Goal: Task Accomplishment & Management: Use online tool/utility

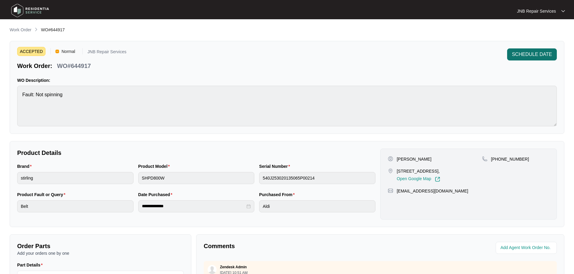
click at [531, 53] on span "SCHEDULE DATE" at bounding box center [532, 54] width 40 height 7
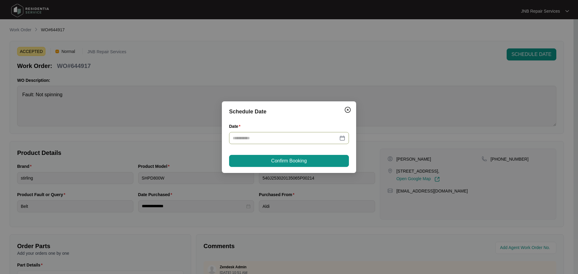
click at [343, 138] on div at bounding box center [289, 138] width 113 height 7
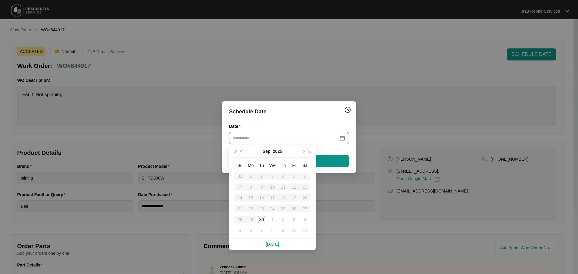
type input "**********"
click at [261, 217] on div "30" at bounding box center [261, 219] width 7 height 7
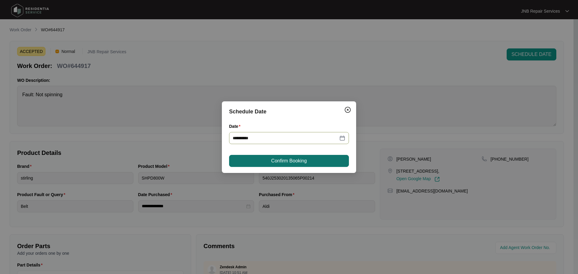
click at [284, 164] on span "Confirm Booking" at bounding box center [289, 161] width 36 height 7
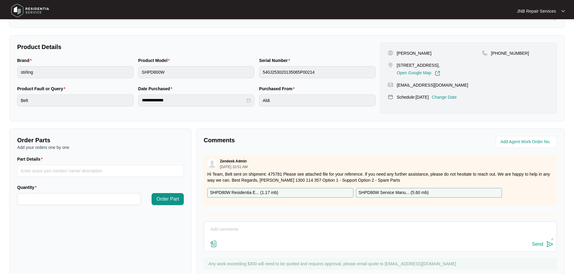
scroll to position [125, 0]
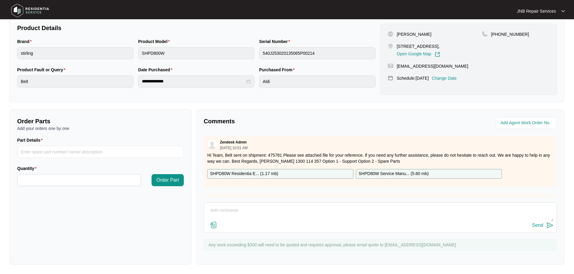
click at [311, 214] on textarea at bounding box center [380, 214] width 346 height 16
paste textarea "30/09, [PERSON_NAME], job commencing 10am -11:44am, Complaint that the dryer is…"
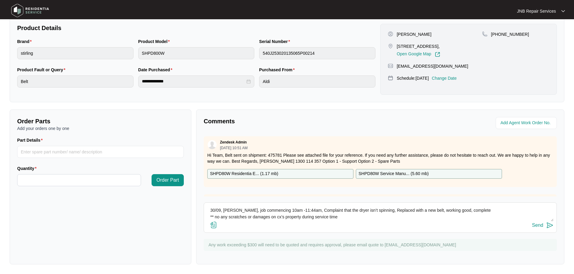
type textarea "30/09, [PERSON_NAME], job commencing 10am -11:44am, Complaint that the dryer is…"
click at [544, 228] on button "Send" at bounding box center [542, 226] width 21 height 8
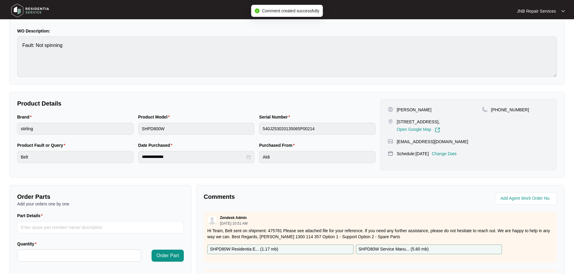
scroll to position [0, 0]
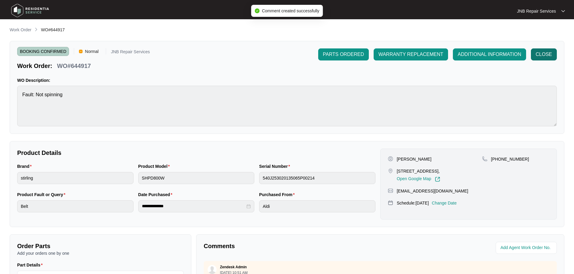
click at [549, 58] on span "CLOSE" at bounding box center [544, 54] width 16 height 7
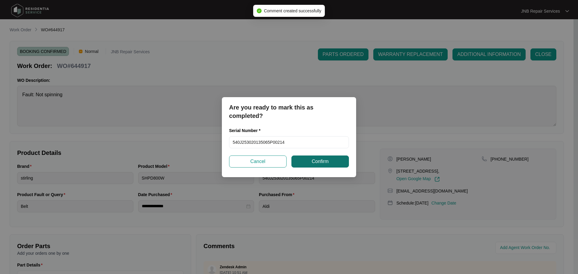
click at [322, 164] on span "Confirm" at bounding box center [320, 161] width 17 height 7
